Goal: Information Seeking & Learning: Understand process/instructions

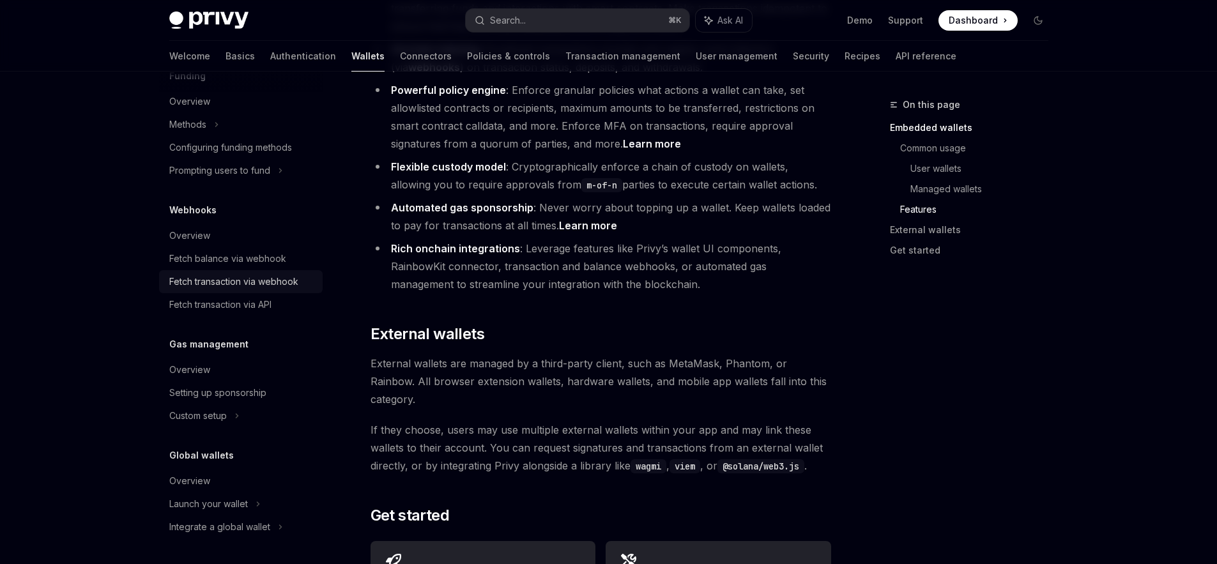
scroll to position [1925, 0]
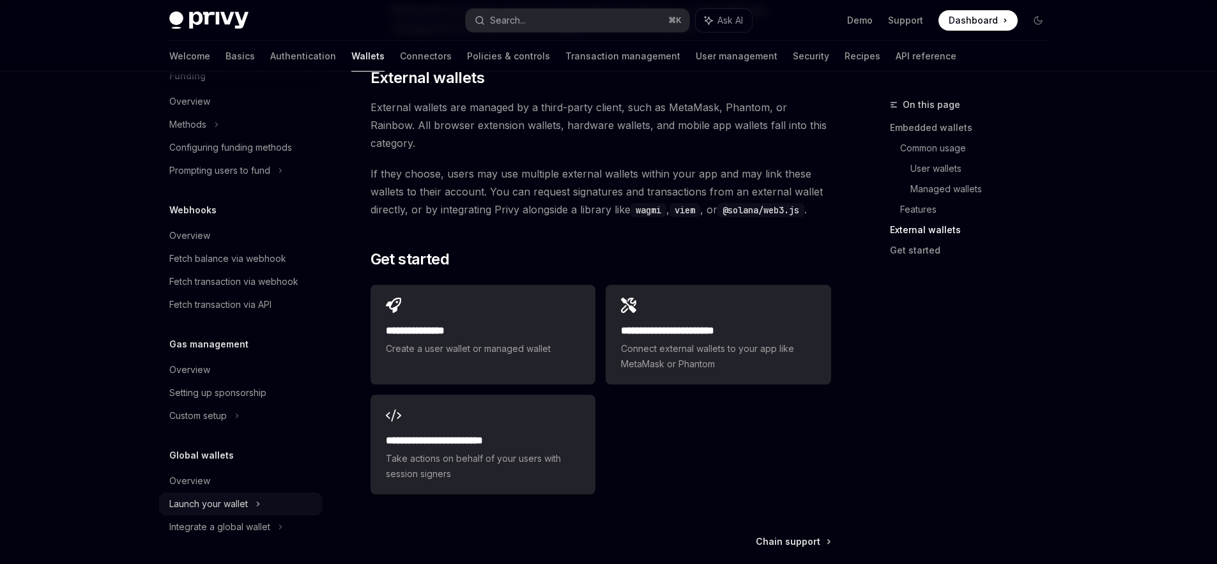
click at [263, 499] on div "Launch your wallet" at bounding box center [241, 503] width 164 height 23
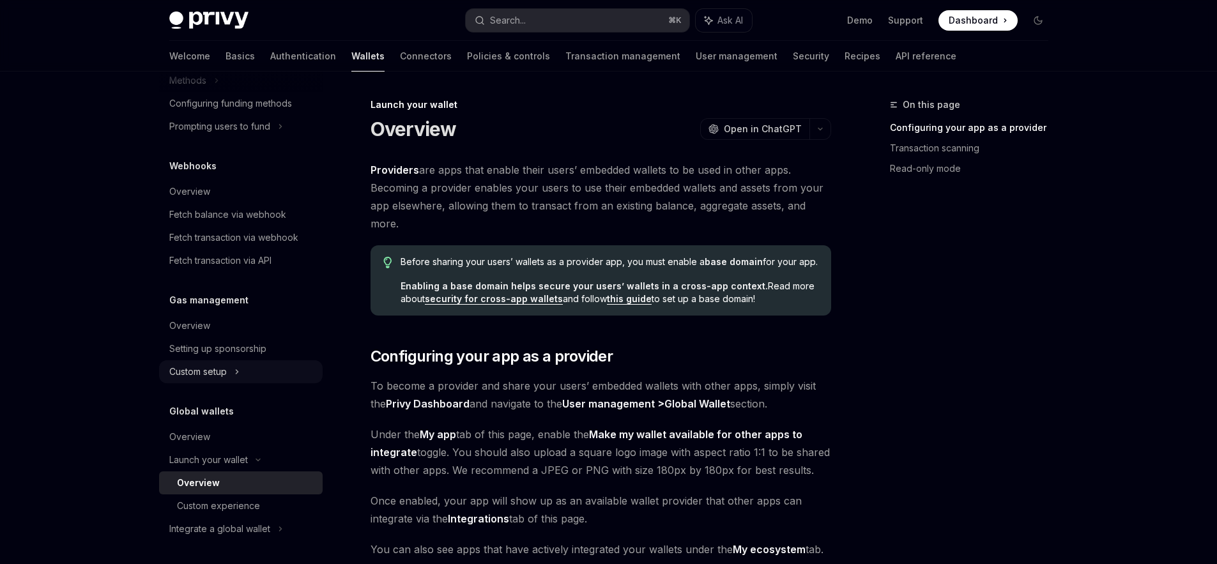
scroll to position [579, 0]
click at [247, 527] on div "Integrate a global wallet" at bounding box center [219, 526] width 101 height 15
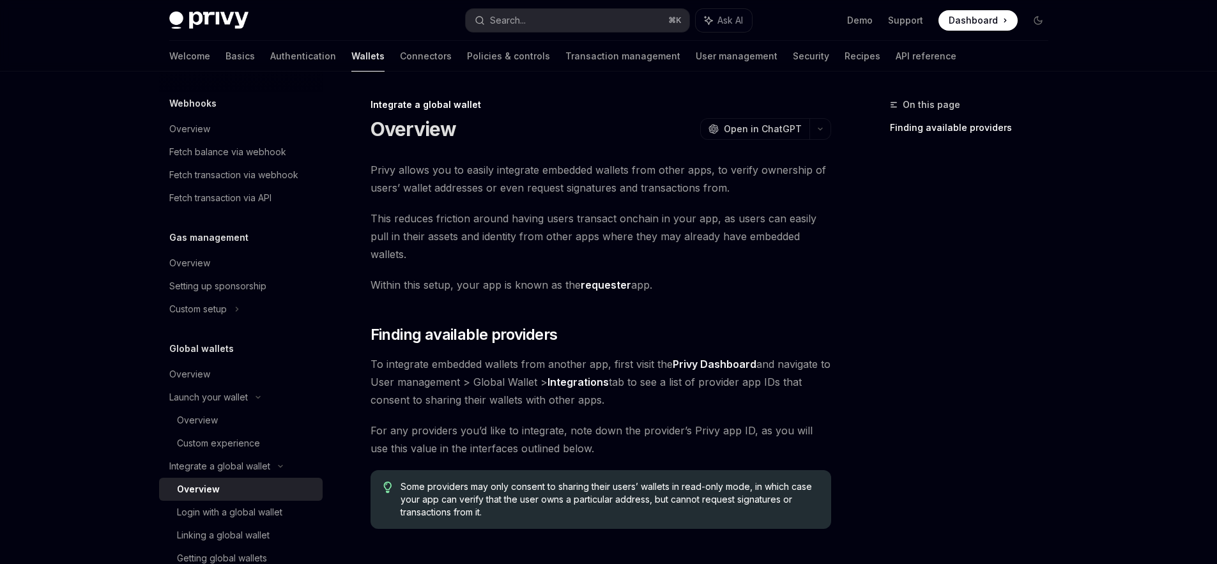
scroll to position [740, 0]
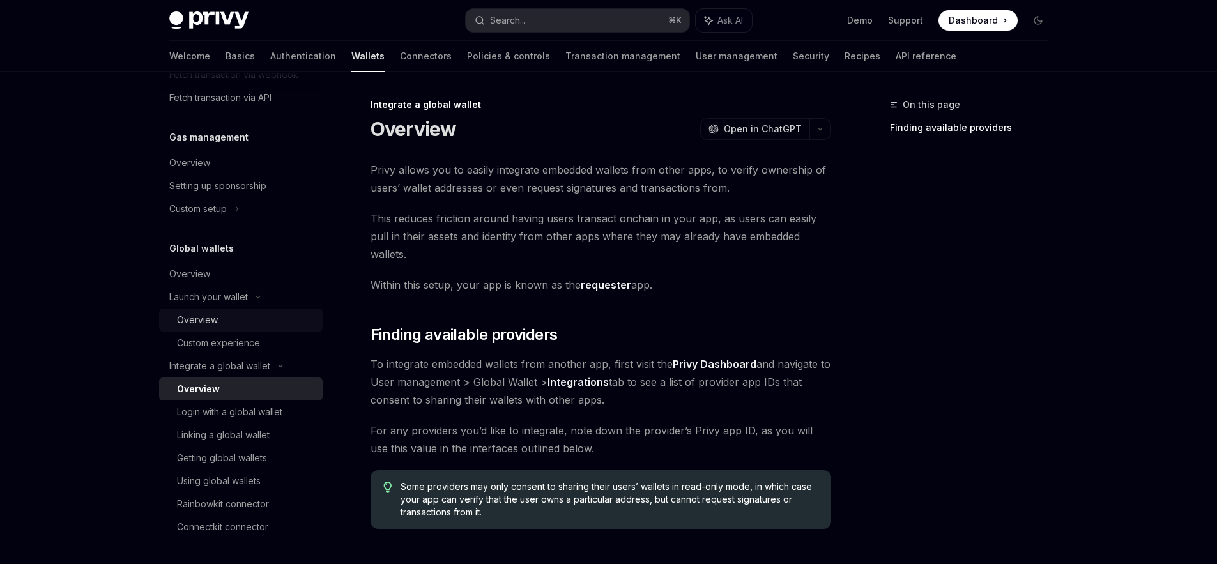
click at [254, 325] on div "Overview" at bounding box center [246, 319] width 138 height 15
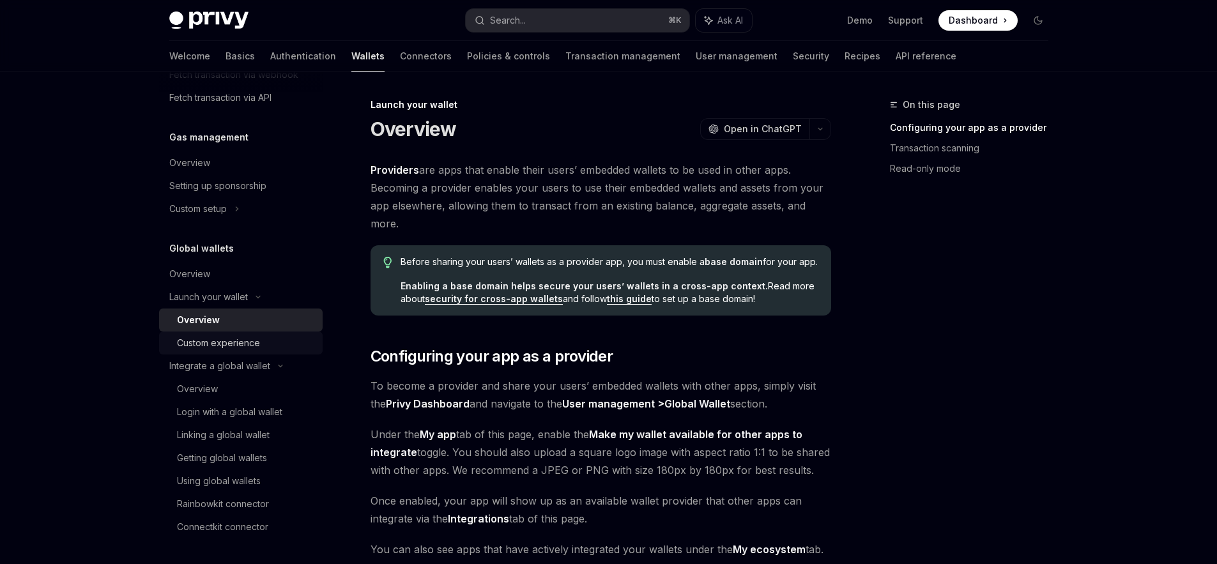
click at [254, 338] on div "Custom experience" at bounding box center [218, 342] width 83 height 15
type textarea "*"
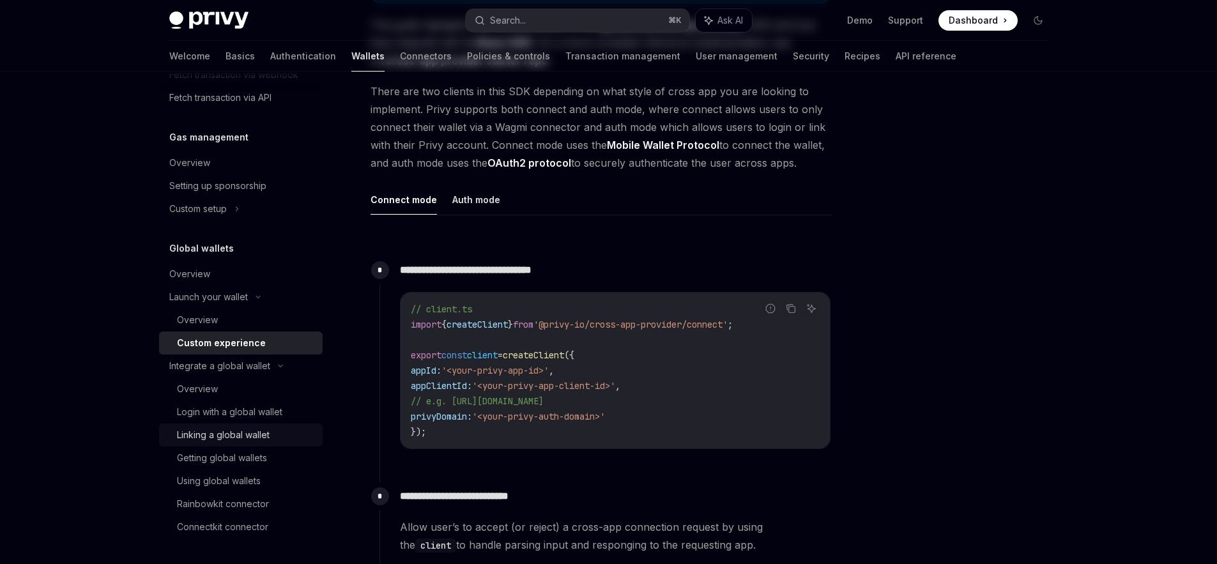
scroll to position [440, 0]
